Goal: Navigation & Orientation: Understand site structure

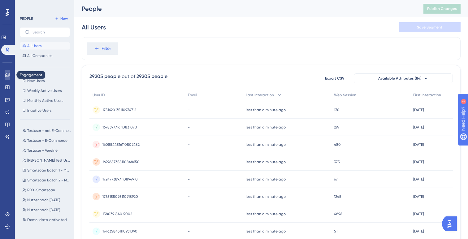
click at [7, 76] on icon at bounding box center [7, 74] width 5 height 5
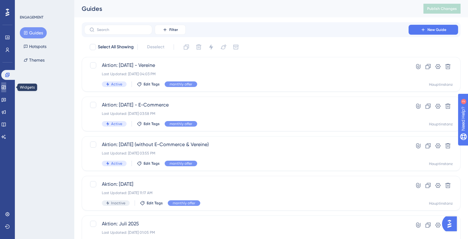
click at [6, 87] on icon at bounding box center [3, 87] width 5 height 5
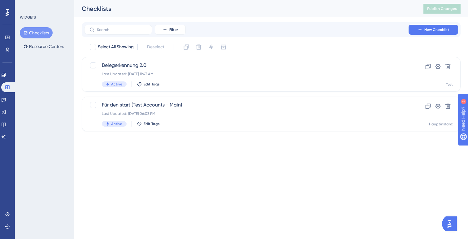
click at [6, 13] on icon at bounding box center [8, 12] width 4 height 7
